Goal: Navigation & Orientation: Understand site structure

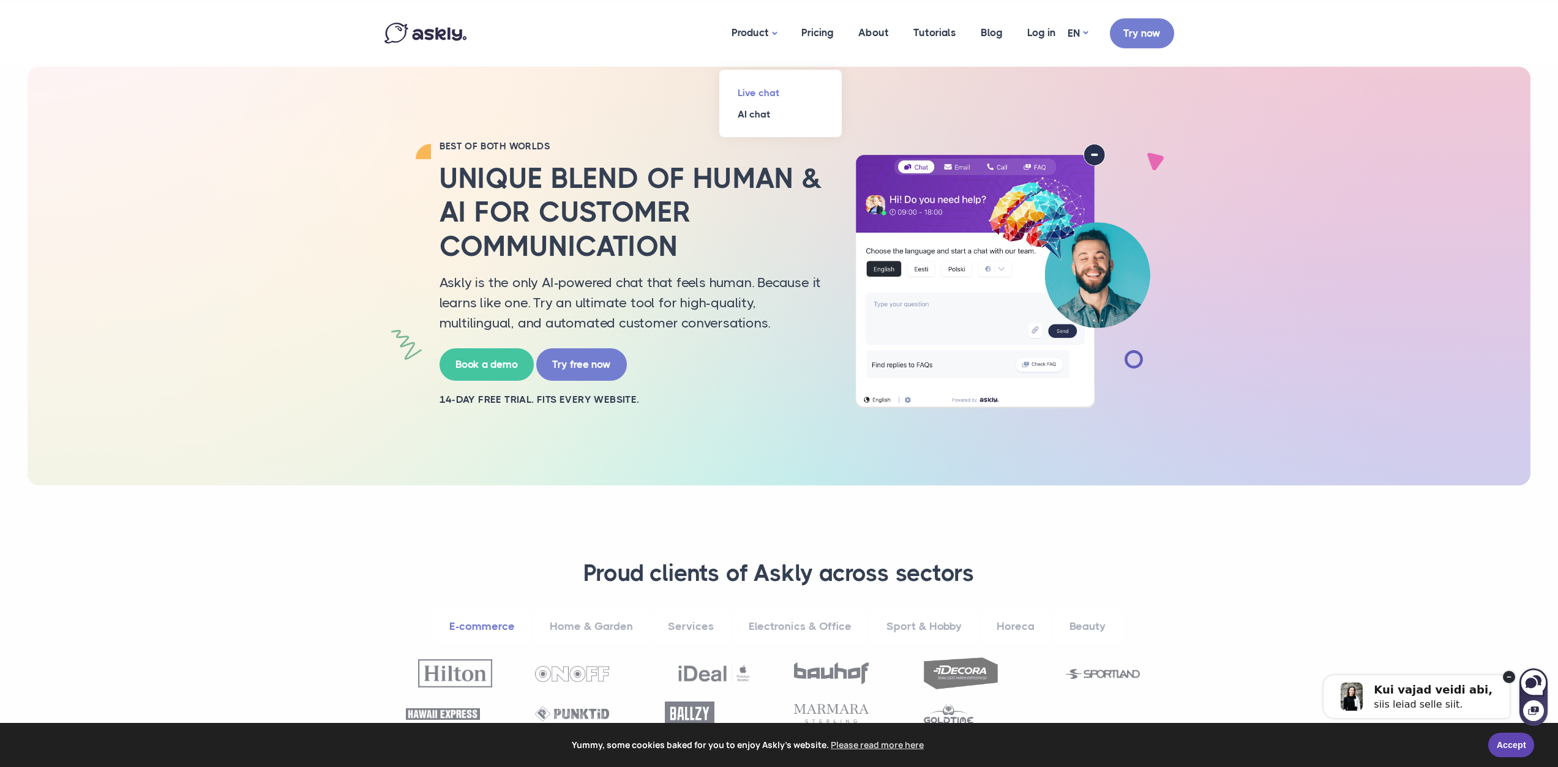
click at [761, 92] on link "Live chat" at bounding box center [780, 92] width 122 height 21
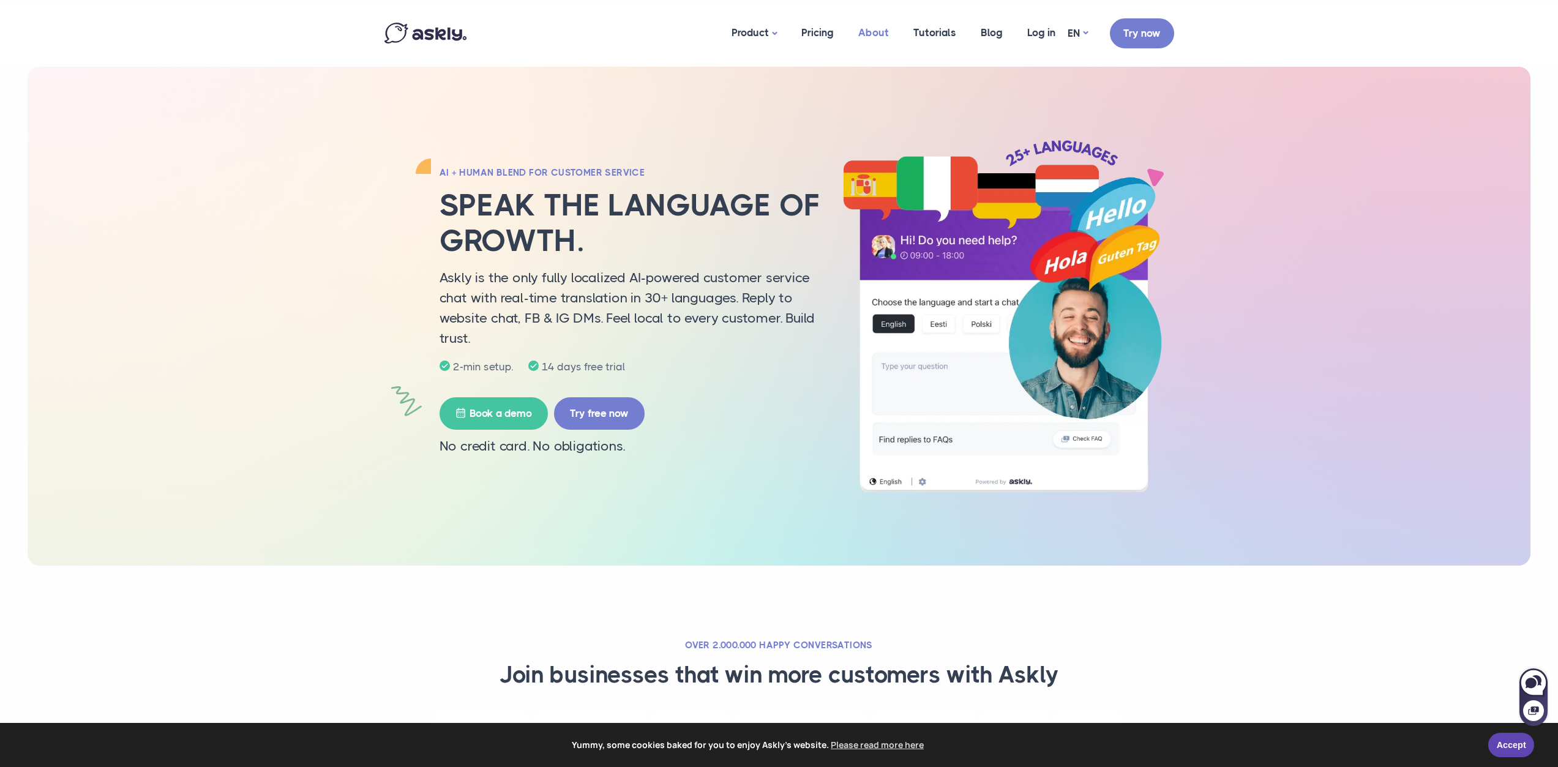
click at [876, 38] on link "About" at bounding box center [873, 32] width 55 height 59
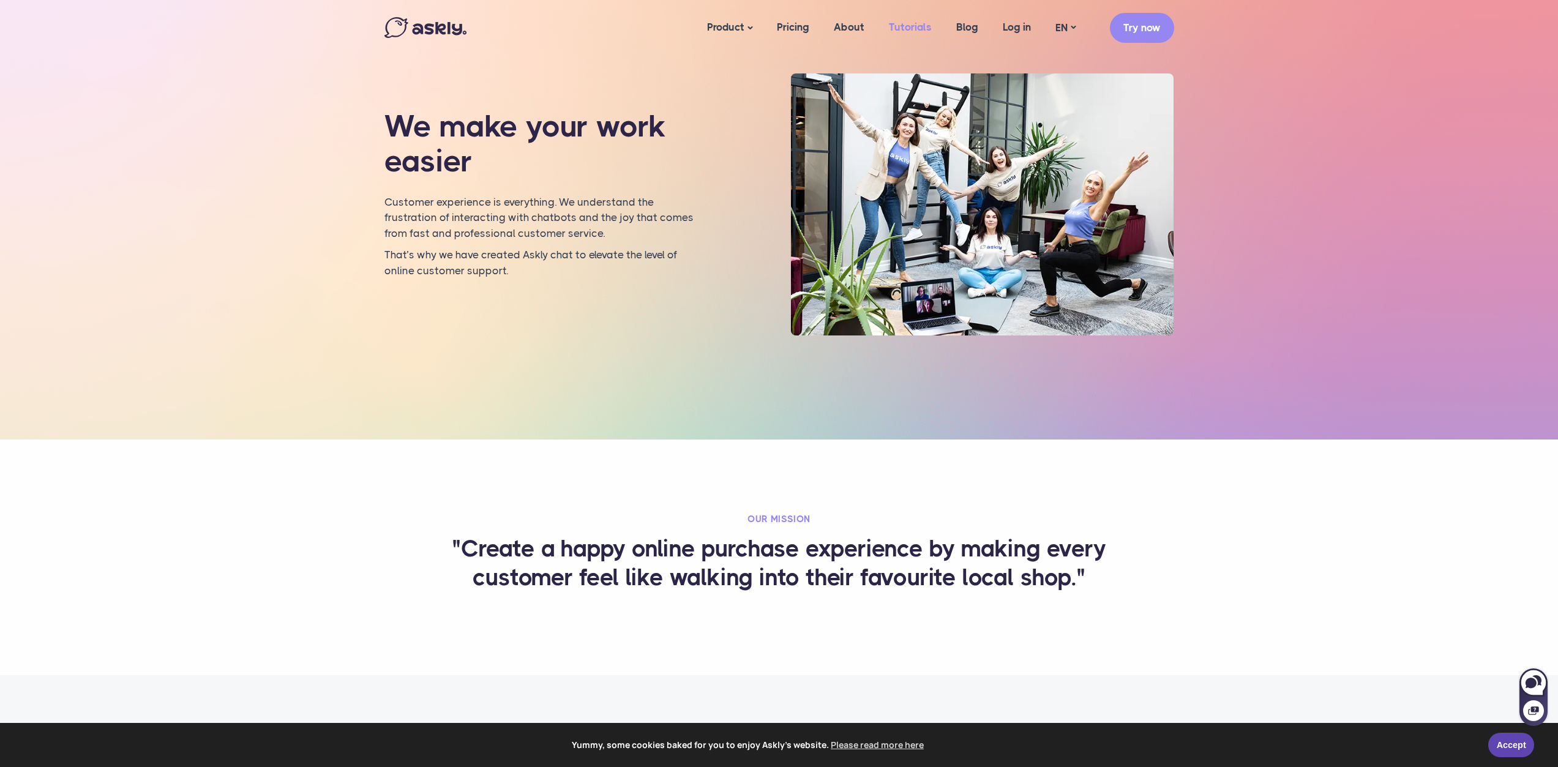
click at [919, 36] on link "Tutorials" at bounding box center [910, 27] width 67 height 47
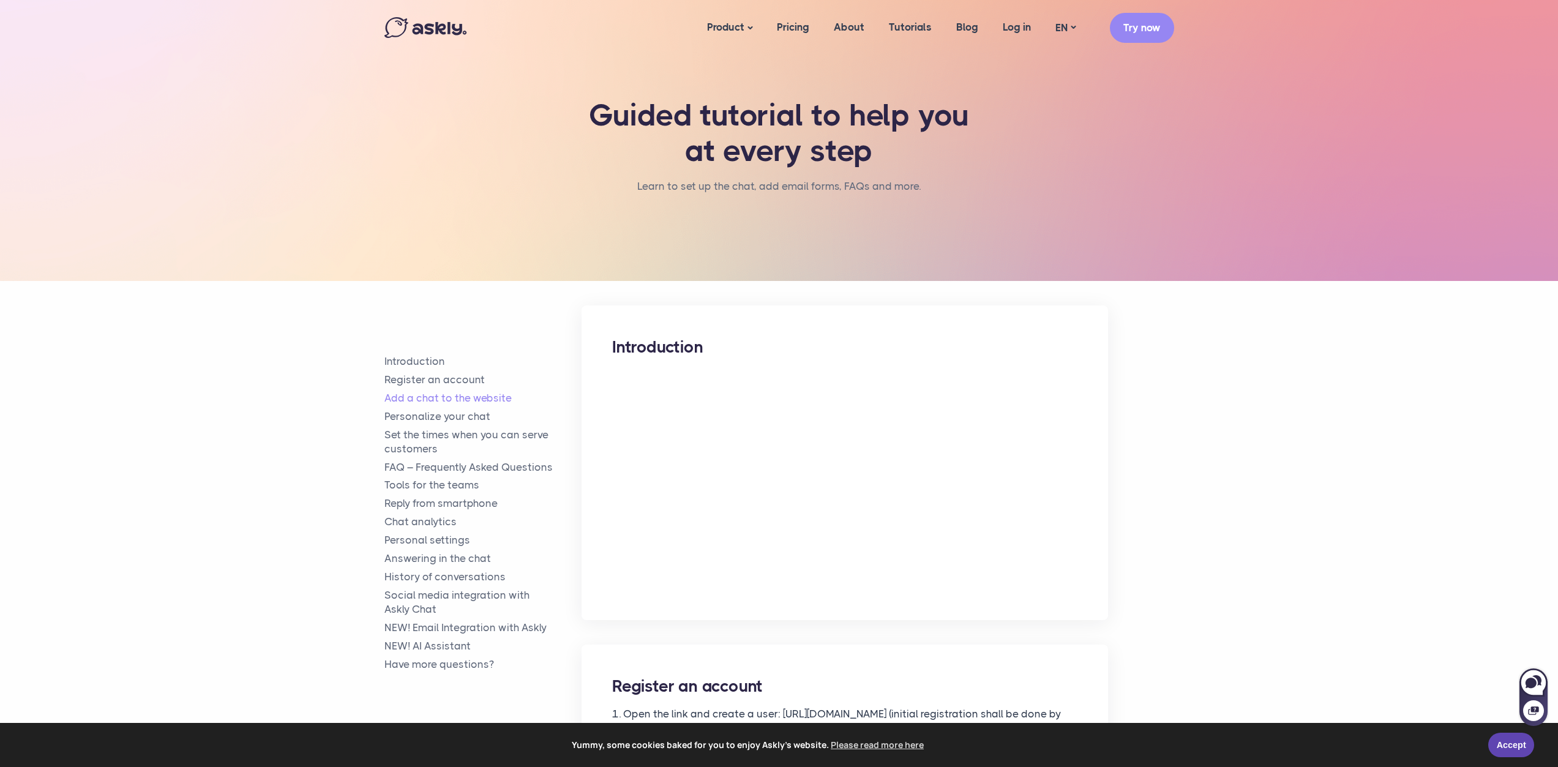
click at [459, 31] on img at bounding box center [425, 27] width 82 height 21
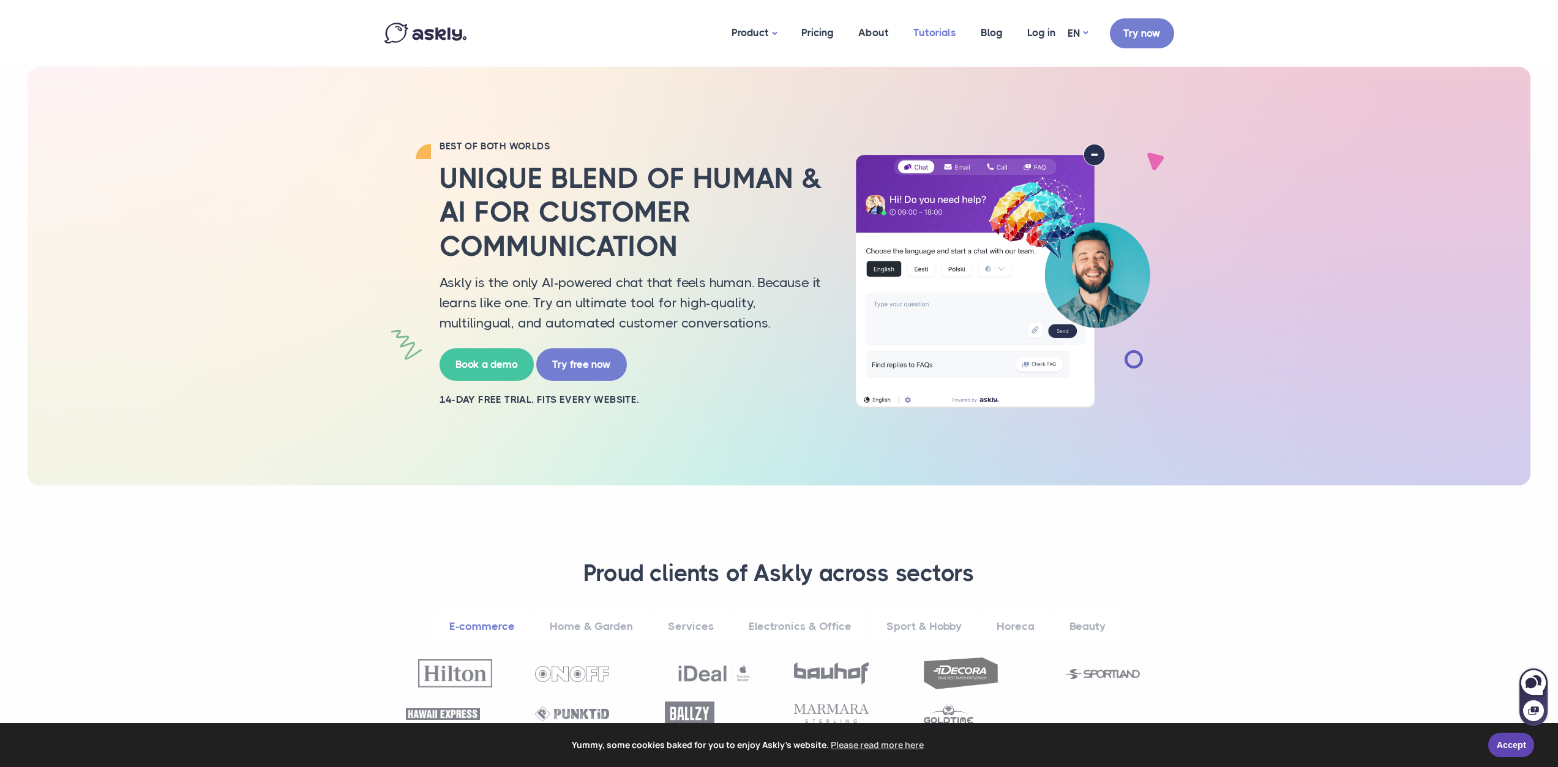
click at [918, 36] on link "Tutorials" at bounding box center [934, 32] width 67 height 59
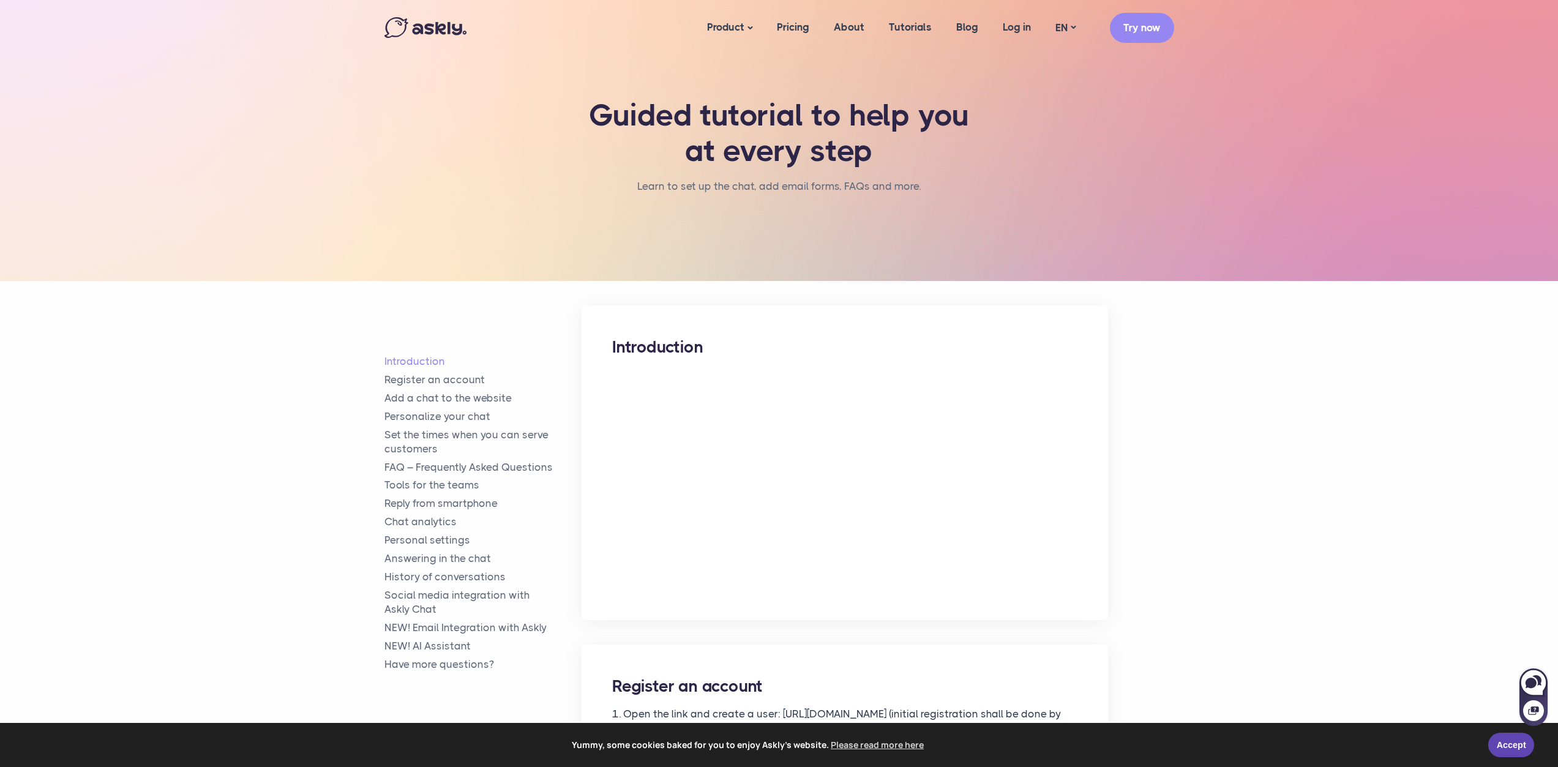
click at [443, 32] on img at bounding box center [425, 27] width 82 height 21
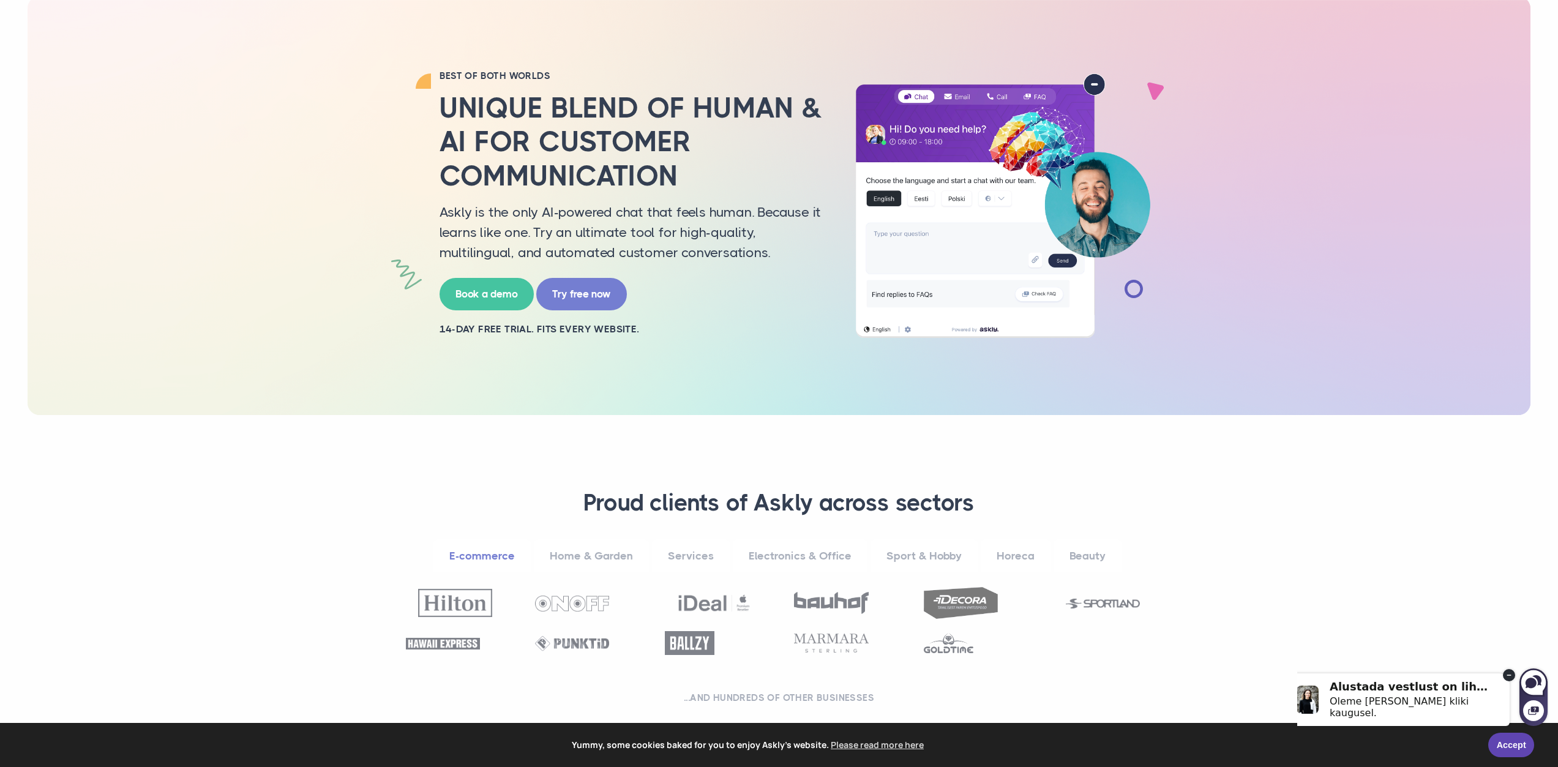
scroll to position [162, 0]
